Goal: Task Accomplishment & Management: Manage account settings

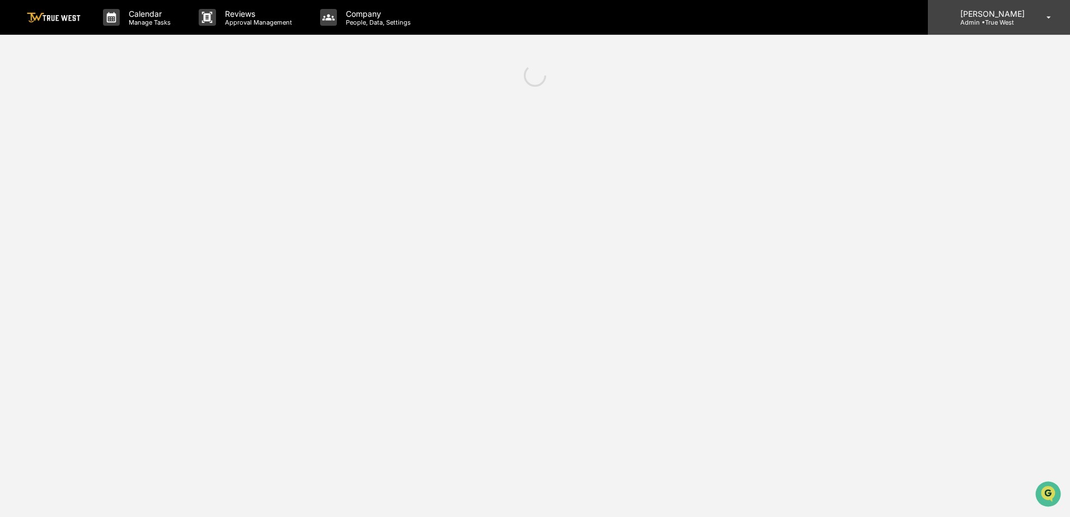
click at [1001, 15] on p "[PERSON_NAME]" at bounding box center [991, 14] width 79 height 10
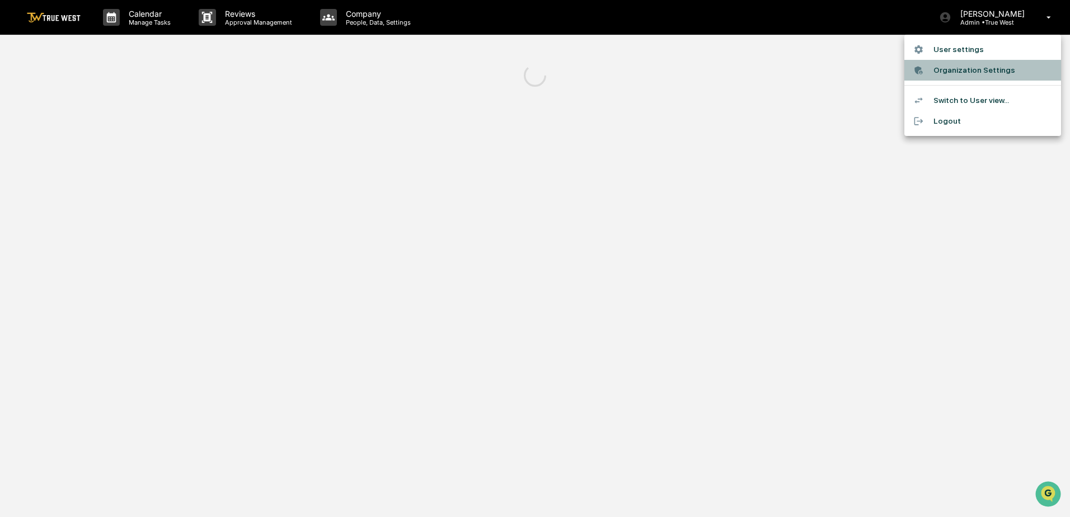
click at [953, 71] on li "Organization Settings" at bounding box center [983, 70] width 157 height 21
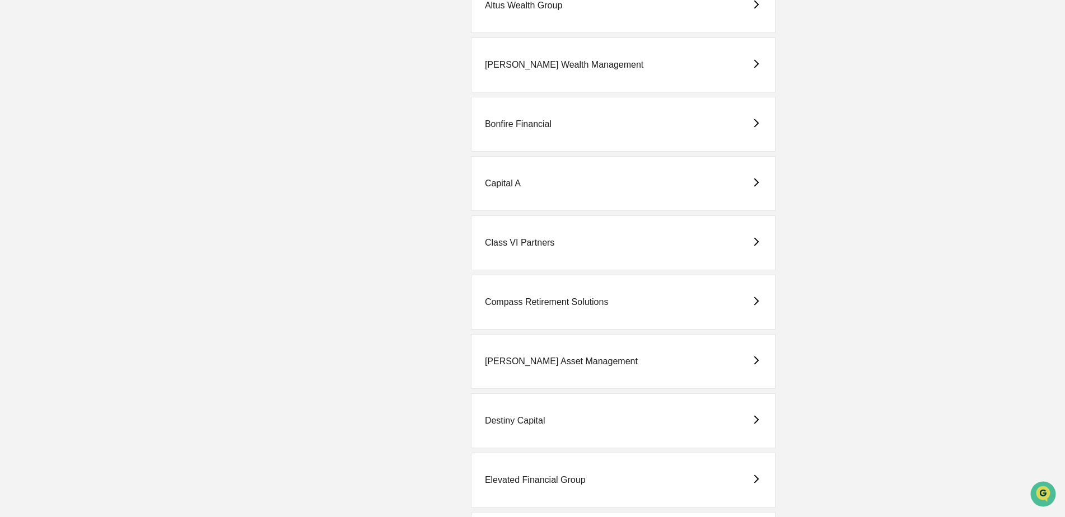
scroll to position [448, 0]
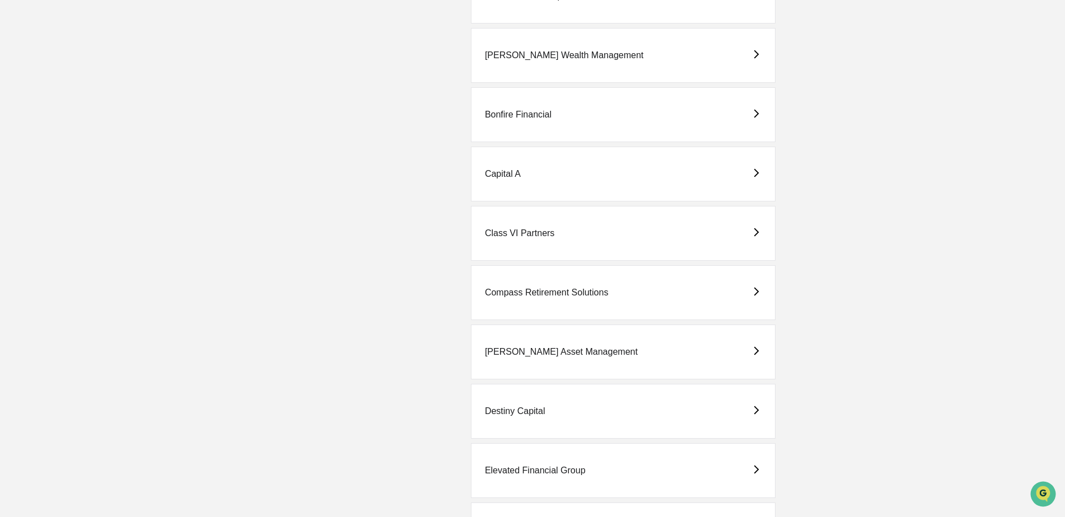
click at [501, 170] on div "Capital A" at bounding box center [503, 174] width 36 height 10
